Goal: Find contact information: Find contact information

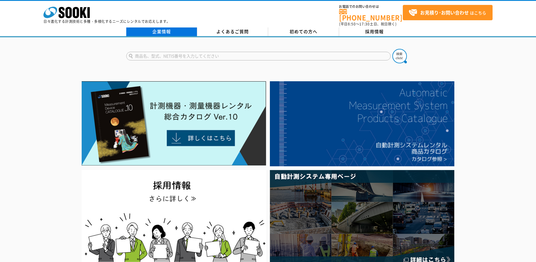
click at [168, 28] on link "企業情報" at bounding box center [161, 32] width 71 height 9
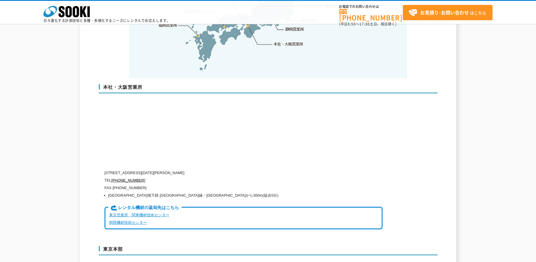
scroll to position [1361, 0]
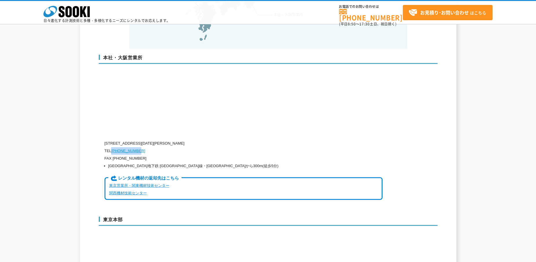
drag, startPoint x: 142, startPoint y: 140, endPoint x: 112, endPoint y: 139, distance: 30.1
click at [112, 147] on p "TEL 0120-856-990" at bounding box center [244, 151] width 278 height 8
copy link "[PHONE_NUMBER]"
